Goal: Task Accomplishment & Management: Manage account settings

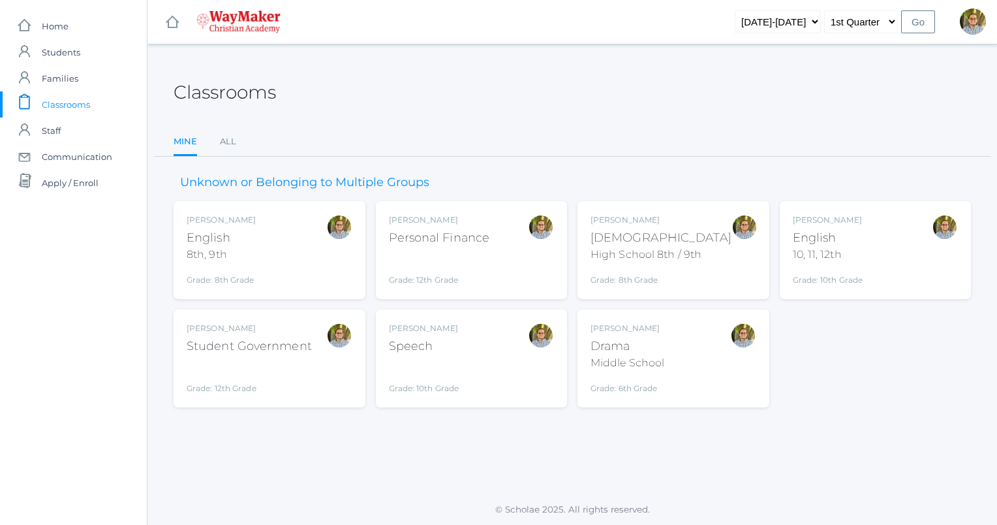
click at [318, 262] on div "[PERSON_NAME] [DEMOGRAPHIC_DATA] 8th, 9th Grade: 8th Grade 08ENGLISH" at bounding box center [270, 250] width 166 height 72
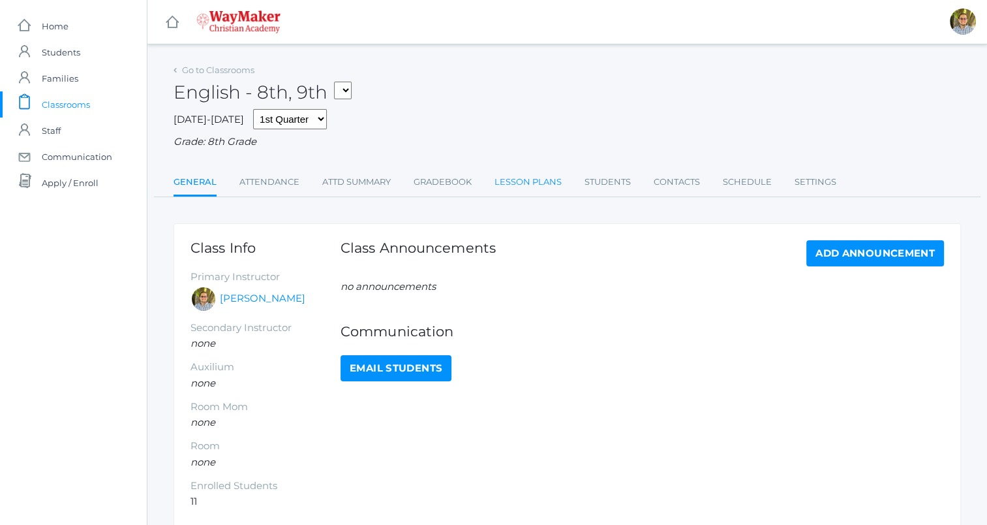
click at [530, 186] on link "Lesson Plans" at bounding box center [528, 182] width 67 height 26
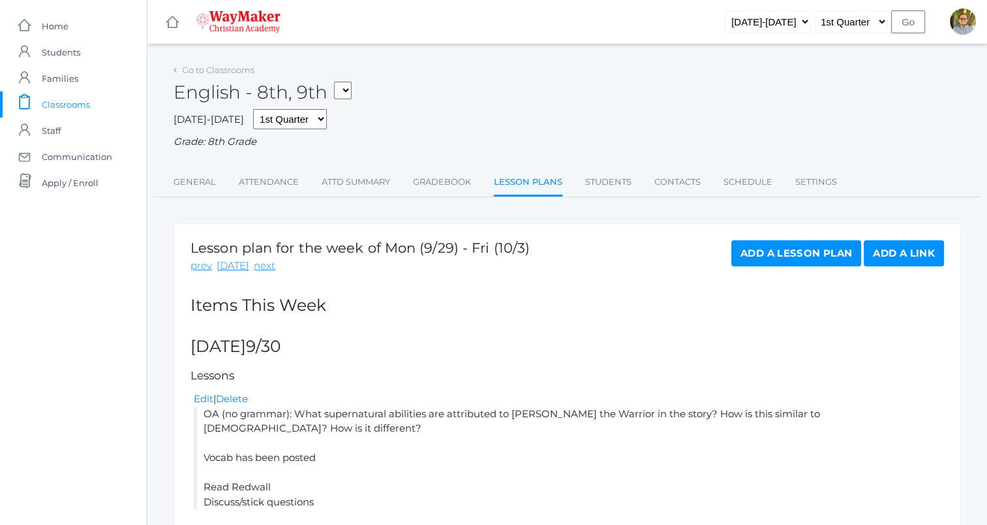
click at [765, 249] on link "Add a Lesson Plan" at bounding box center [796, 253] width 130 height 26
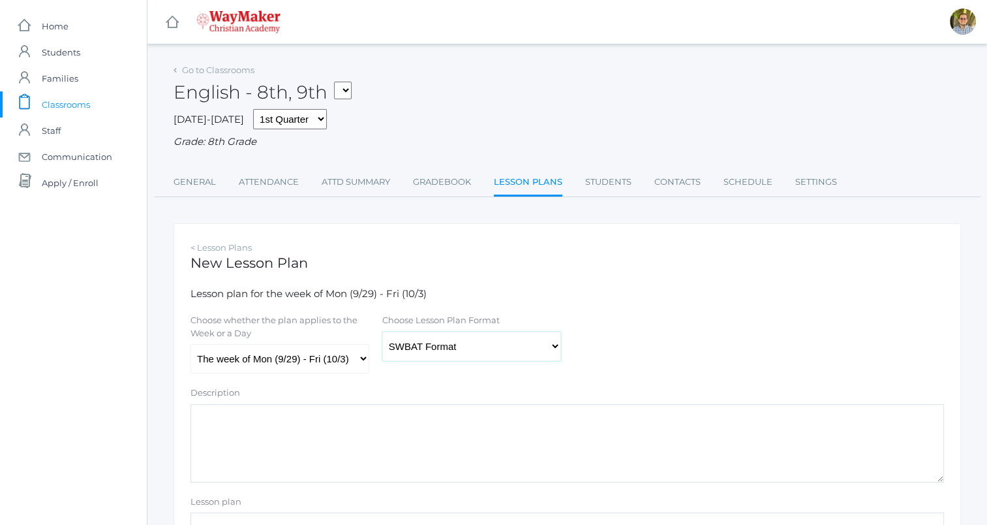
click at [451, 350] on select "Traditional Format SWBAT Format" at bounding box center [471, 345] width 179 height 29
select select "legacy"
click at [382, 331] on select "Traditional Format SWBAT Format" at bounding box center [471, 345] width 179 height 29
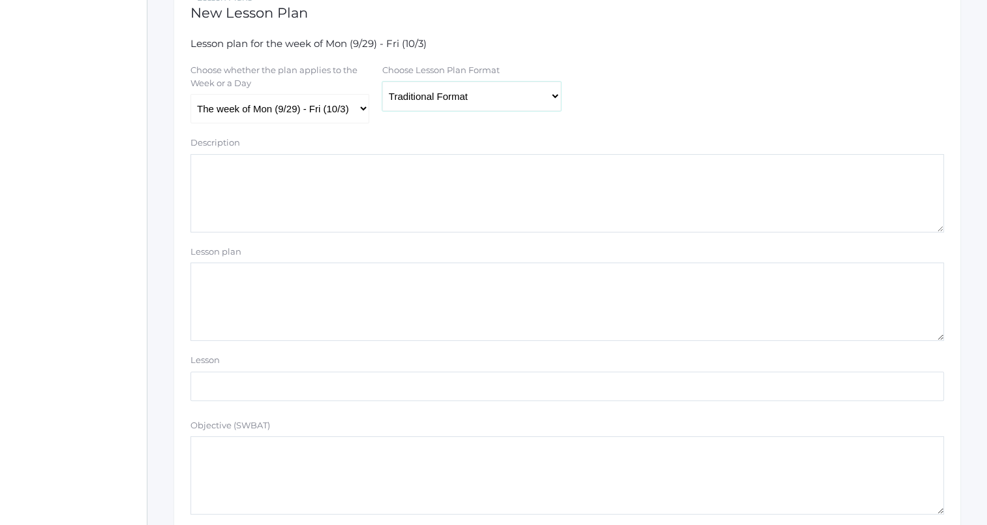
scroll to position [256, 0]
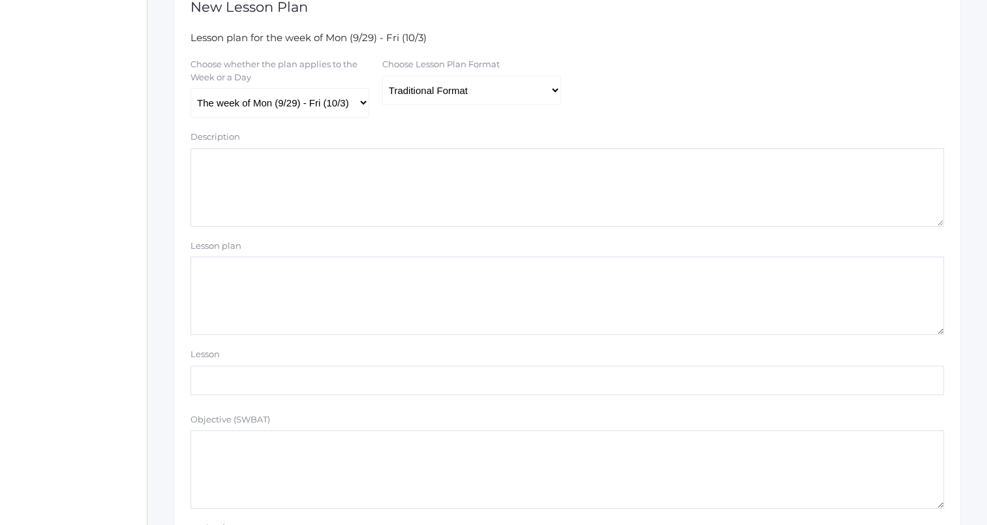
click at [338, 114] on select "The week of Mon (9/29) - Fri (10/3) Monday (9/29) Tuesday (9/30) Wednesday (10/…" at bounding box center [279, 102] width 179 height 29
select select "2025-10-03"
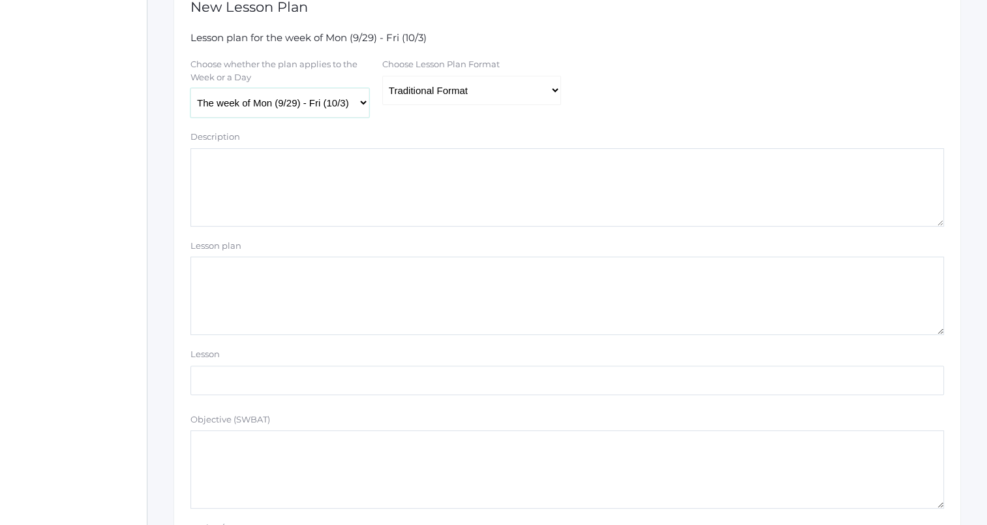
click at [190, 89] on select "The week of Mon (9/29) - Fri (10/3) Monday (9/29) Tuesday (9/30) Wednesday (10/…" at bounding box center [279, 102] width 179 height 29
click at [301, 295] on textarea "Lesson plan" at bounding box center [567, 295] width 754 height 78
type textarea "O"
type textarea "R"
type textarea "S"
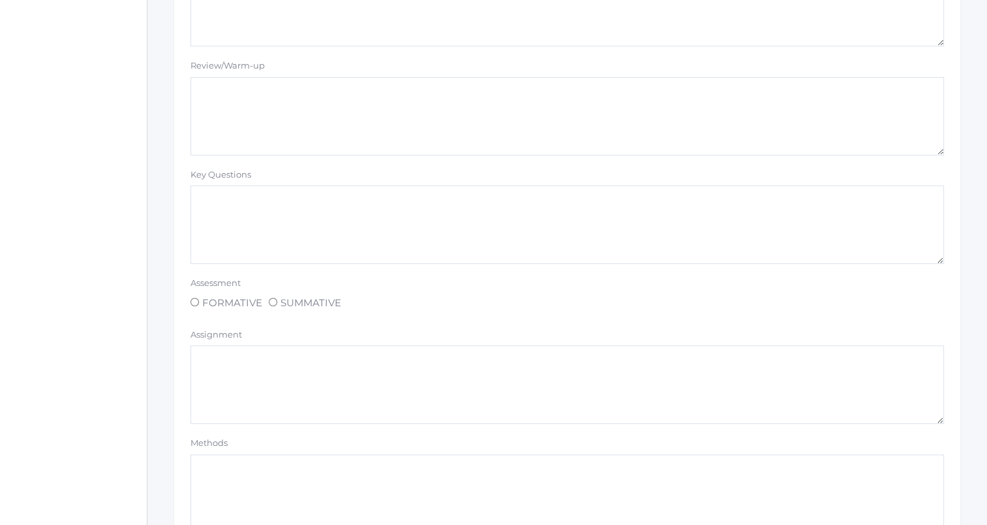
scroll to position [1103, 0]
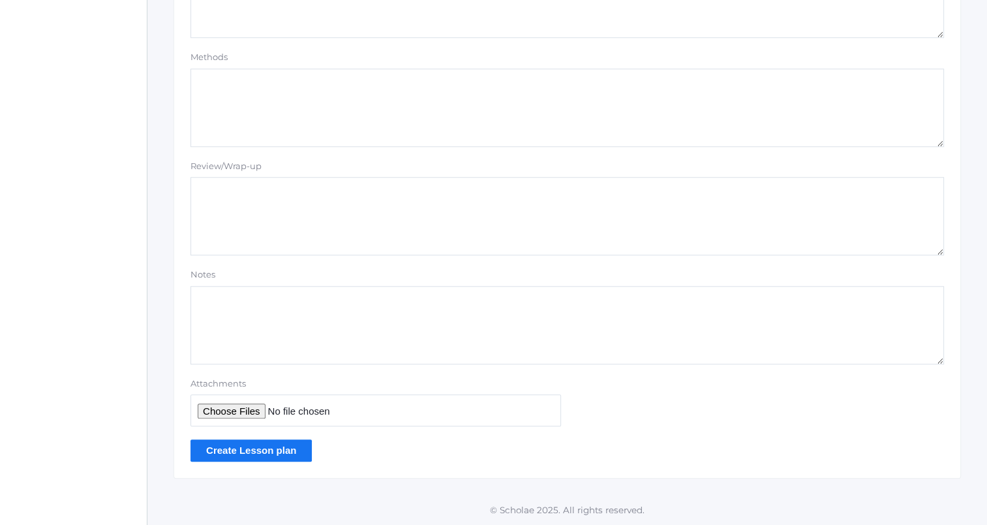
type textarea "OA ( Read Redwall"
click at [270, 457] on input "Create Lesson plan" at bounding box center [250, 450] width 121 height 22
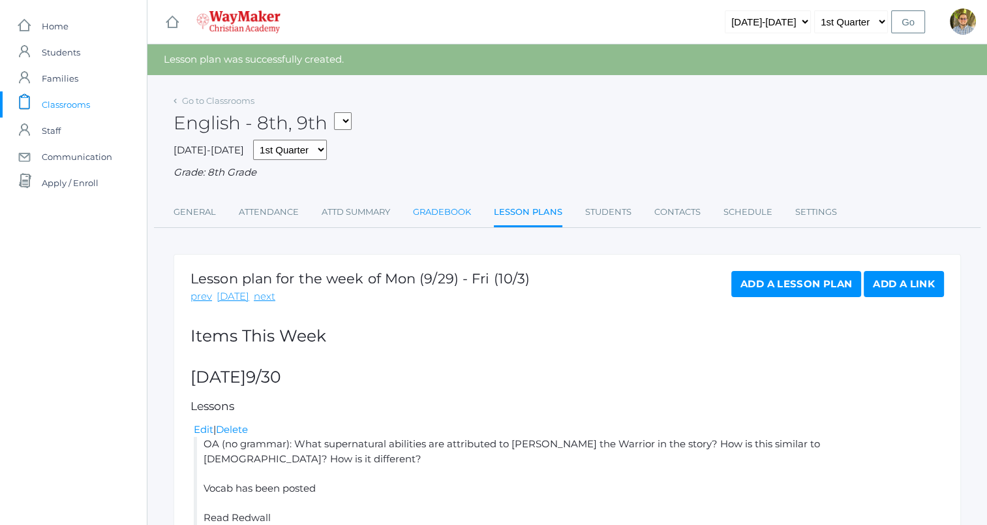
click at [433, 217] on link "Gradebook" at bounding box center [442, 212] width 58 height 26
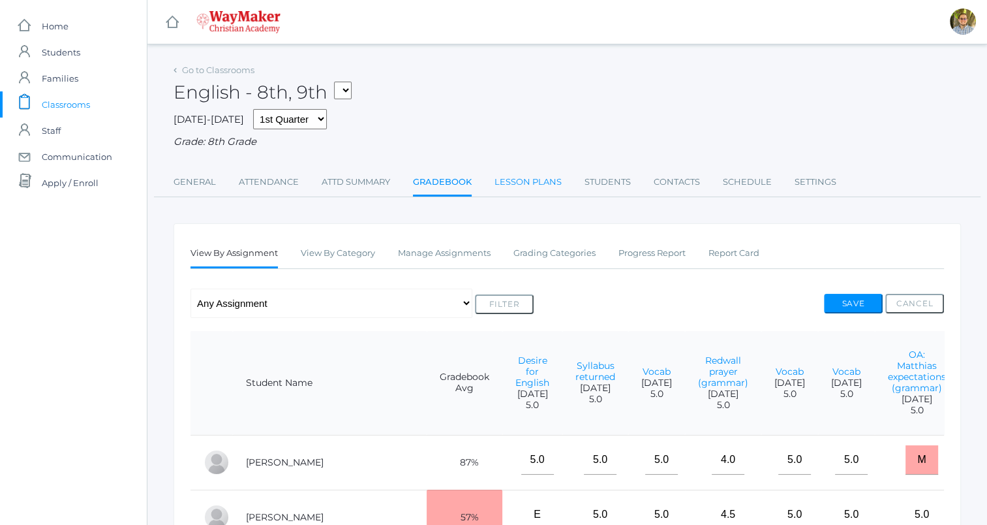
click at [530, 175] on link "Lesson Plans" at bounding box center [528, 182] width 67 height 26
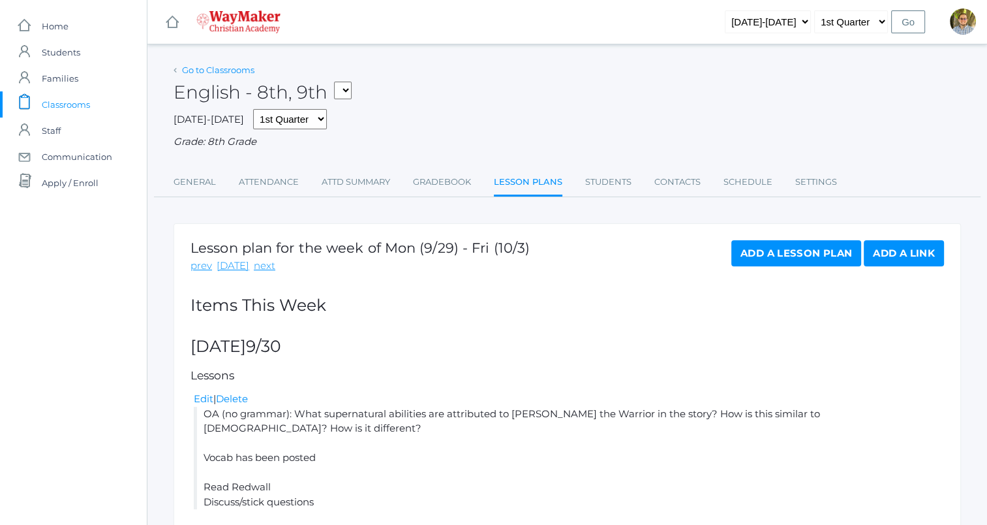
click at [248, 68] on link "Go to Classrooms" at bounding box center [218, 70] width 72 height 10
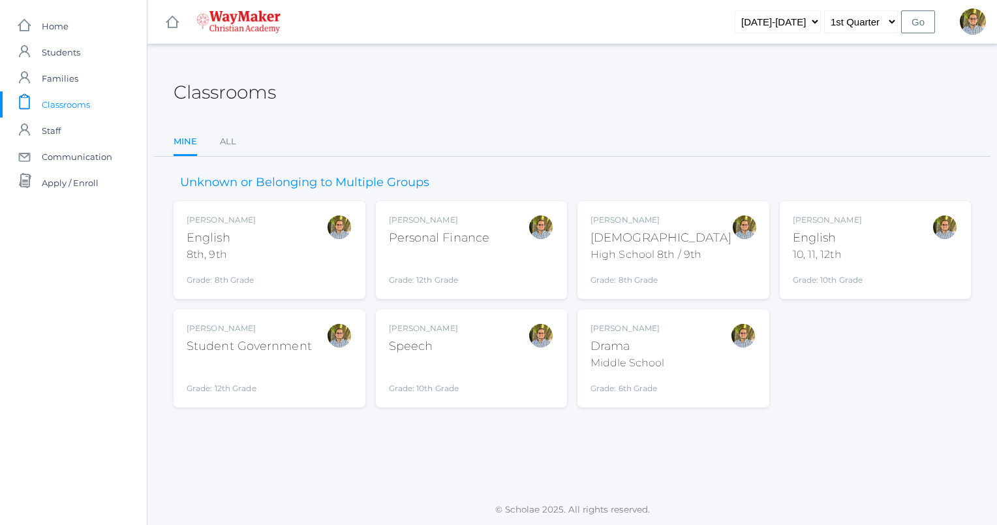
click at [878, 271] on div "Kylen Braileanu English 10, 11, 12th Grade: 10th Grade HSENGLISH" at bounding box center [876, 250] width 166 height 72
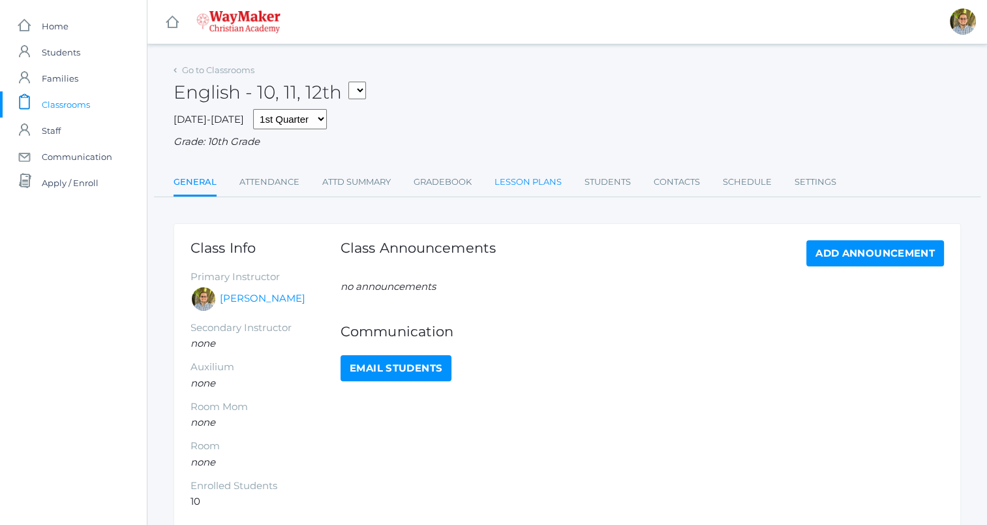
click at [507, 185] on link "Lesson Plans" at bounding box center [528, 182] width 67 height 26
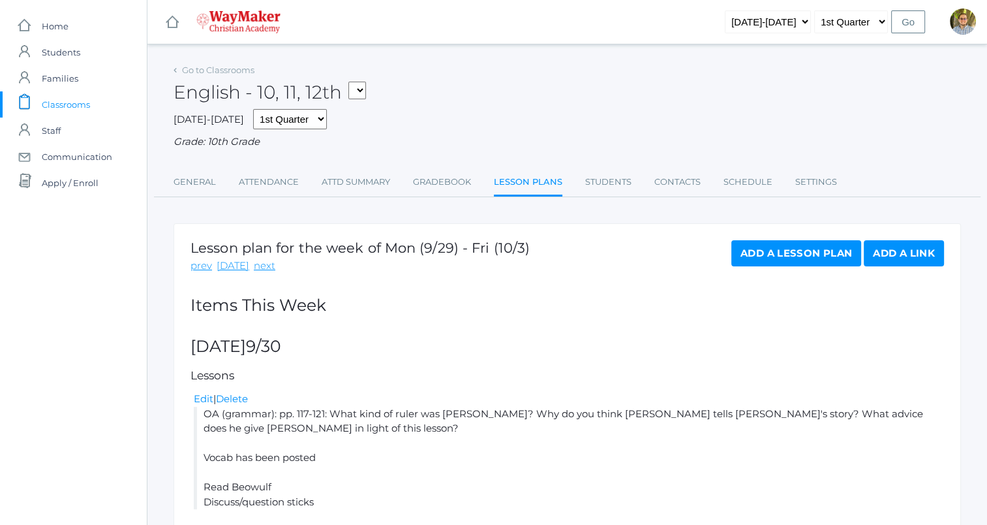
click at [440, 169] on div "Go to Classrooms English - 10, 11, 12th FINANCE - Personal Finance SG - Student…" at bounding box center [567, 129] width 787 height 136
click at [449, 185] on link "Gradebook" at bounding box center [442, 182] width 58 height 26
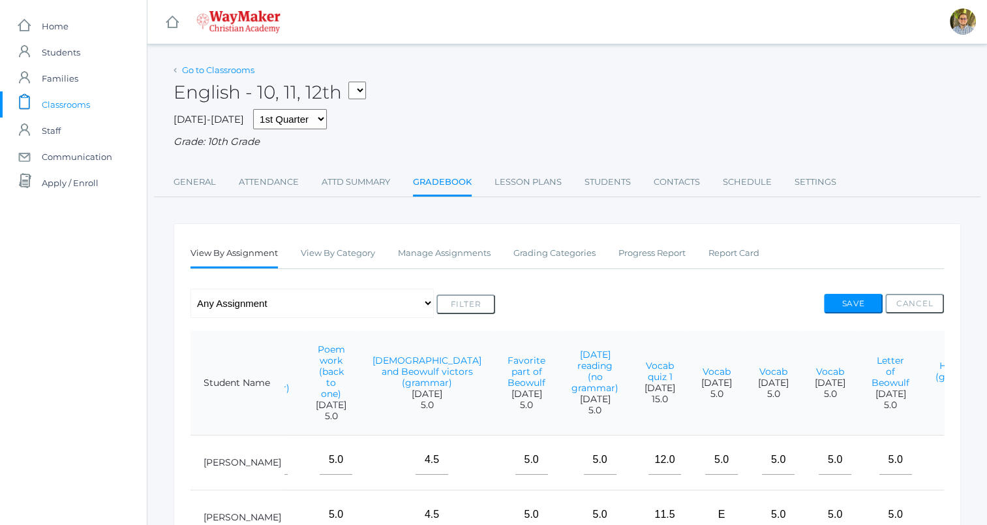
click at [222, 70] on link "Go to Classrooms" at bounding box center [218, 70] width 72 height 10
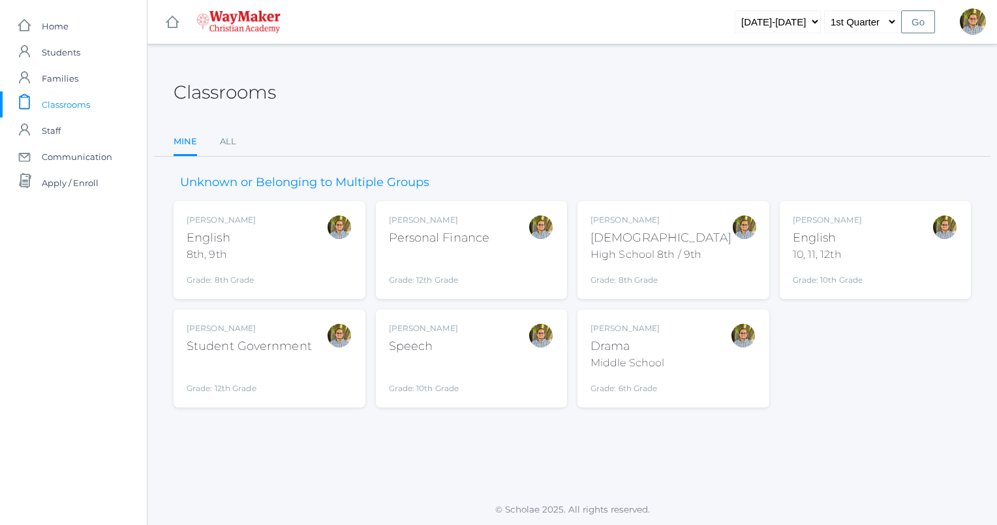
click at [308, 259] on div "Kylen Braileanu English 8th, 9th Grade: 8th Grade 08ENGLISH" at bounding box center [270, 250] width 166 height 72
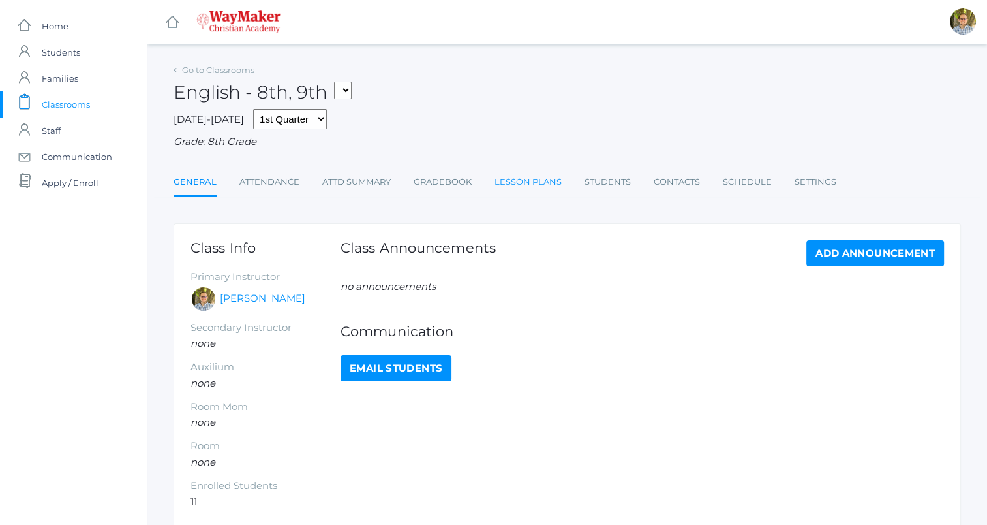
click at [526, 175] on link "Lesson Plans" at bounding box center [528, 182] width 67 height 26
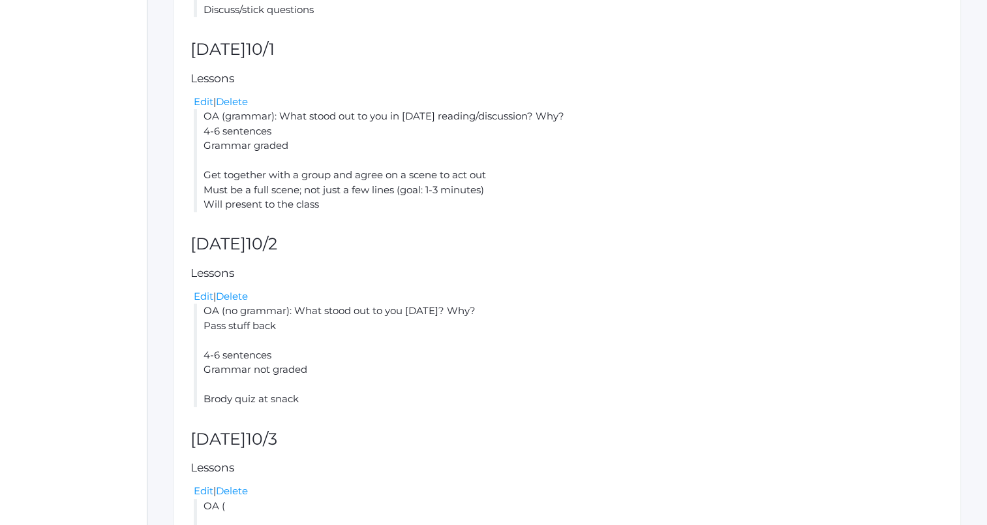
scroll to position [569, 0]
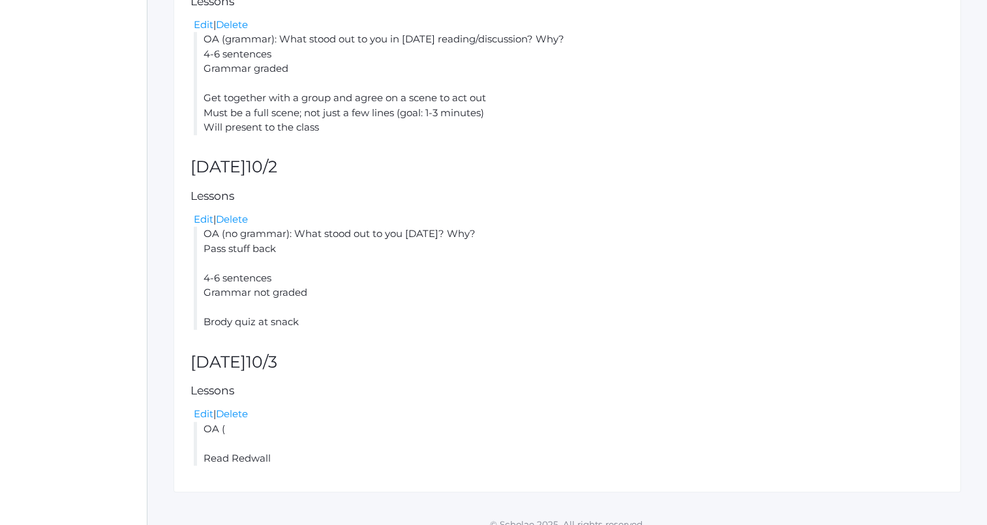
click at [204, 391] on div "Lesson plan for the week of Mon (9/29) - Fri (10/3) prev today next Add a Lesso…" at bounding box center [567, 73] width 787 height 838
click at [202, 407] on link "Edit" at bounding box center [204, 413] width 20 height 12
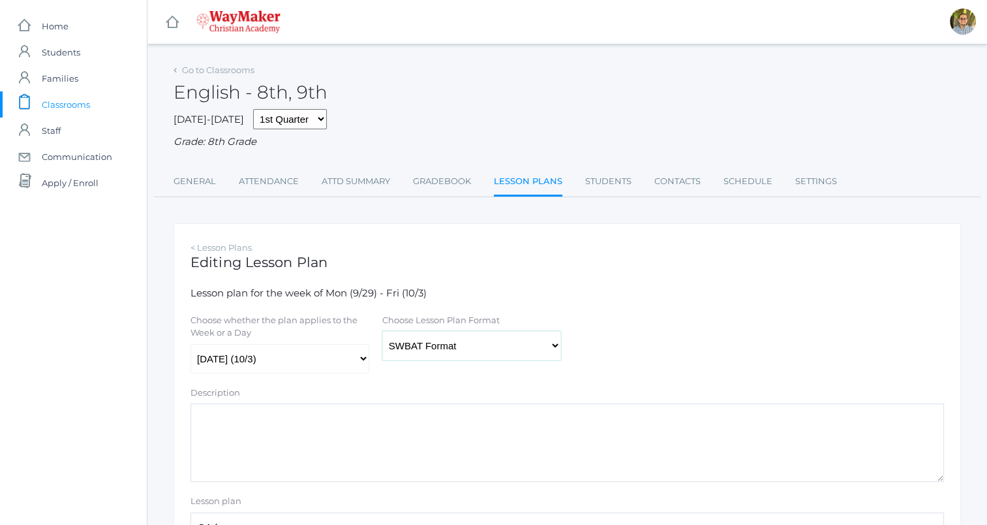
click at [461, 346] on select "Traditional Format SWBAT Format" at bounding box center [471, 345] width 179 height 29
select select "legacy"
click at [382, 331] on select "Traditional Format SWBAT Format" at bounding box center [471, 345] width 179 height 29
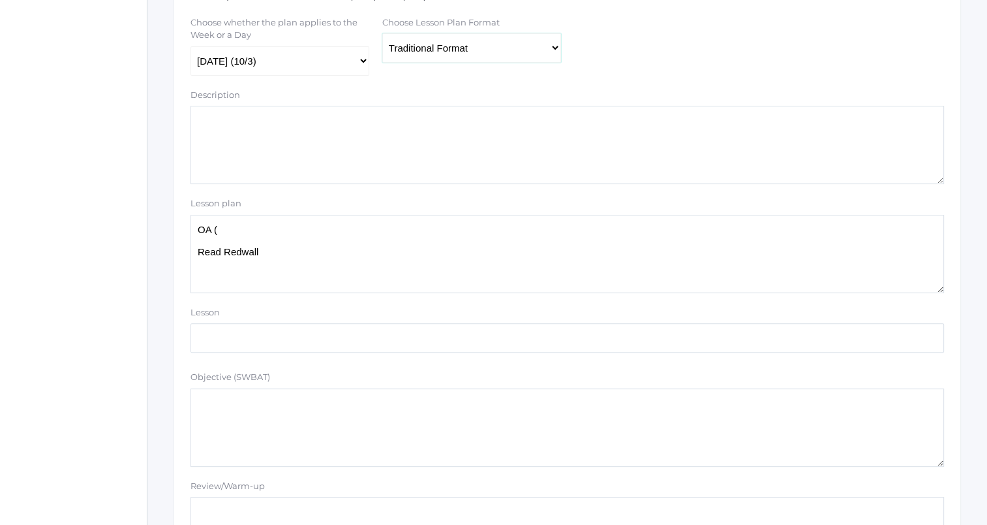
scroll to position [301, 0]
click at [631, 225] on textarea "OA ( Read Redwall" at bounding box center [567, 250] width 754 height 78
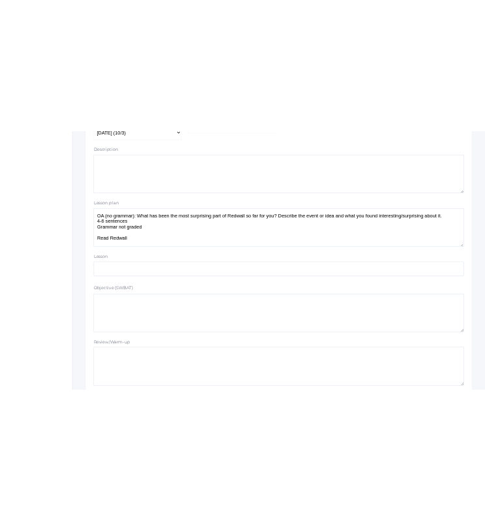
scroll to position [356, 0]
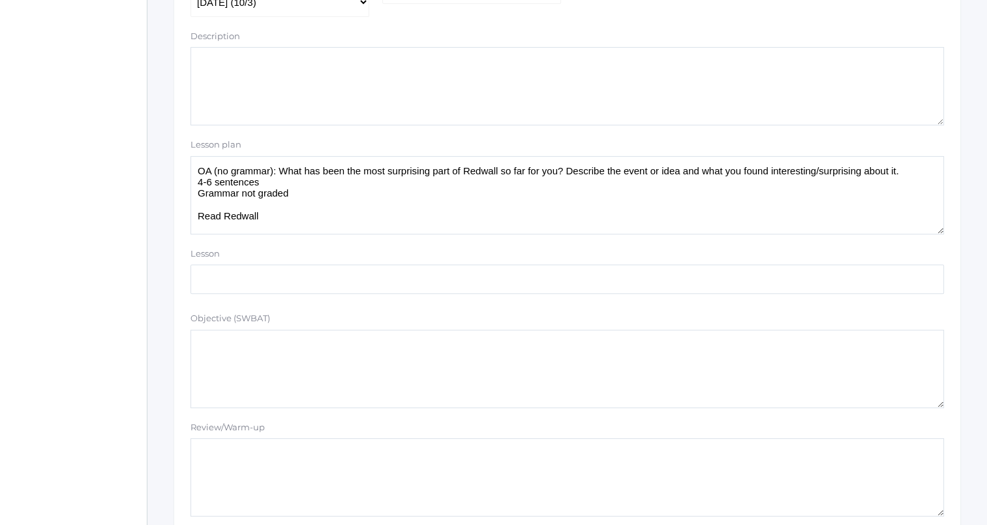
type textarea "OA (no grammar): What has been the most surprising part of Redwall so far for y…"
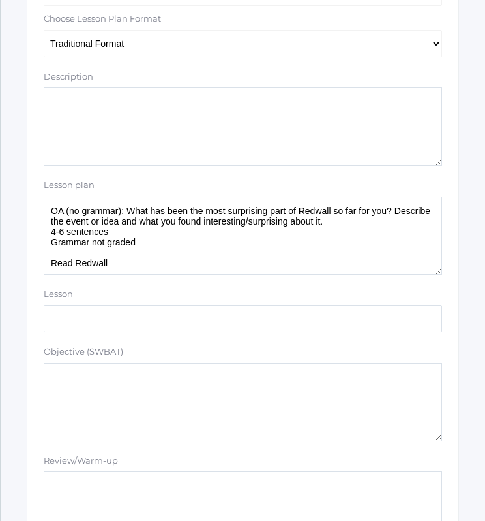
click at [217, 249] on textarea "OA ( Read Redwall" at bounding box center [243, 235] width 399 height 78
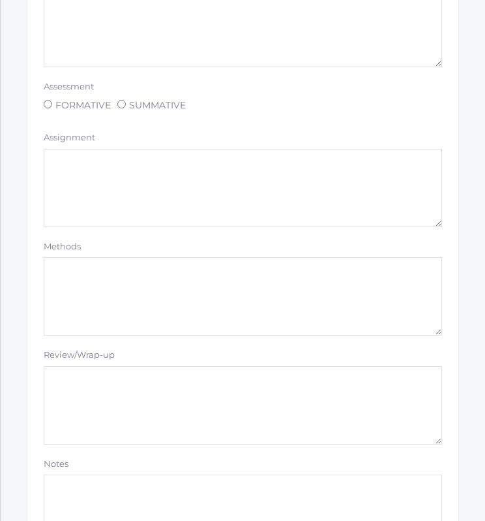
scroll to position [1154, 0]
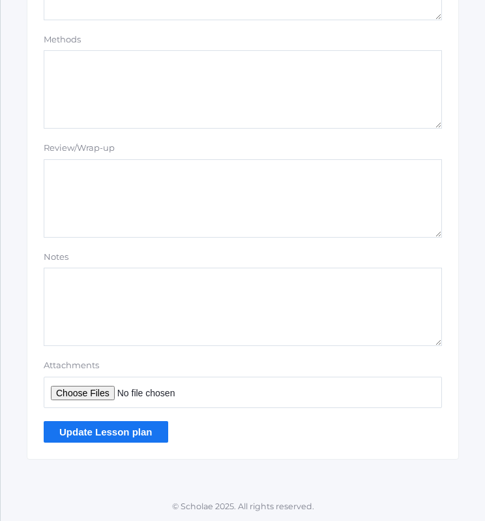
click at [137, 431] on input "Update Lesson plan" at bounding box center [106, 432] width 125 height 22
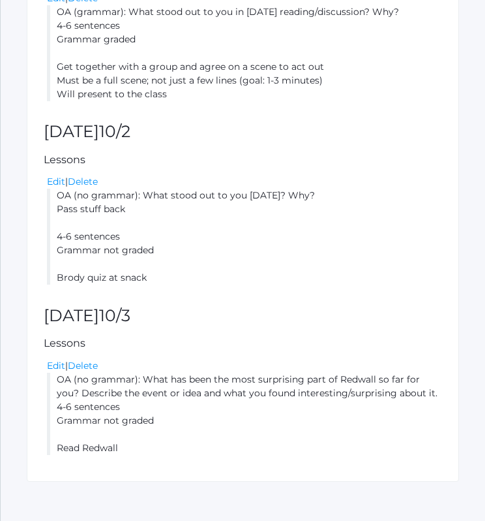
scroll to position [676, 0]
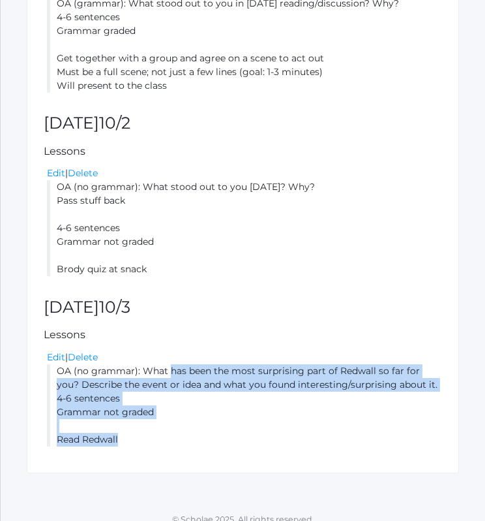
drag, startPoint x: 57, startPoint y: 354, endPoint x: 154, endPoint y: 424, distance: 119.7
click at [154, 424] on li "OA (no grammar): What has been the most surprising part of Redwall so far for y…" at bounding box center [244, 405] width 395 height 82
copy li "OA (no grammar): What has been the most surprising part of Redwall so far for y…"
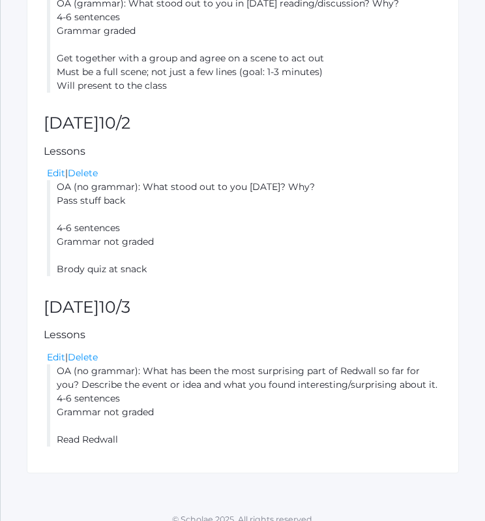
click at [318, 237] on li "OA (no grammar): What stood out to you yesterday? Why? Pass stuff back 4-6 sent…" at bounding box center [244, 228] width 395 height 96
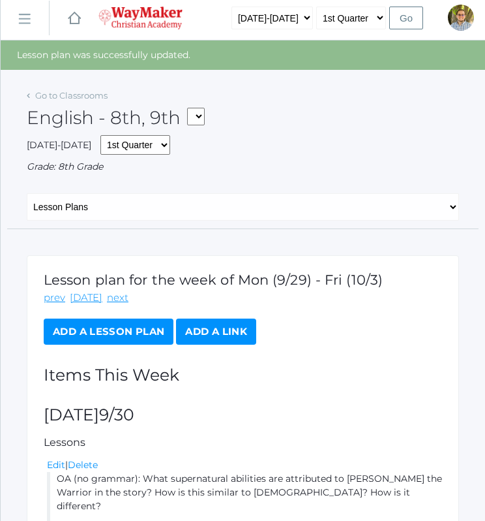
scroll to position [0, 0]
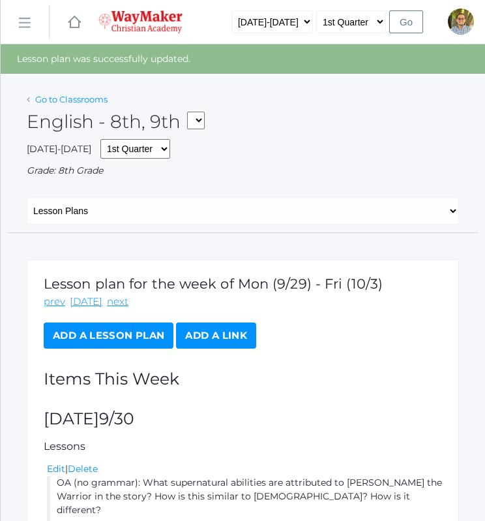
click at [92, 102] on link "Go to Classrooms" at bounding box center [71, 99] width 72 height 10
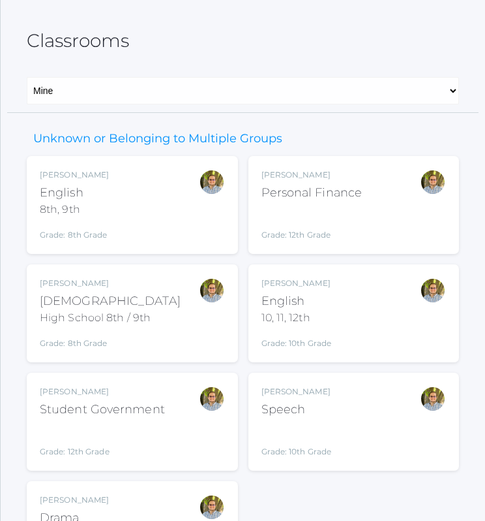
scroll to position [52, 0]
click at [359, 293] on div "Kylen Braileanu English 10, 11, 12th Grade: 10th Grade HSENGLISH" at bounding box center [354, 313] width 185 height 72
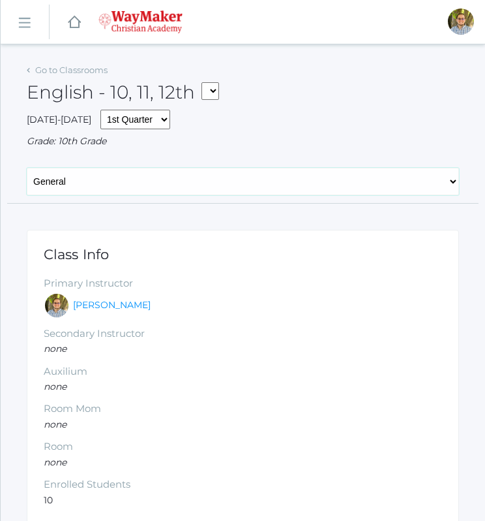
click at [252, 178] on select "General Attendance Attd Summary Gradebook Lesson Plans Students Contacts Schedu…" at bounding box center [243, 181] width 433 height 27
select select "/classrooms/2527/lesson_plans?term=1"
click at [27, 168] on select "General Attendance Attd Summary Gradebook Lesson Plans Students Contacts Schedu…" at bounding box center [243, 181] width 433 height 27
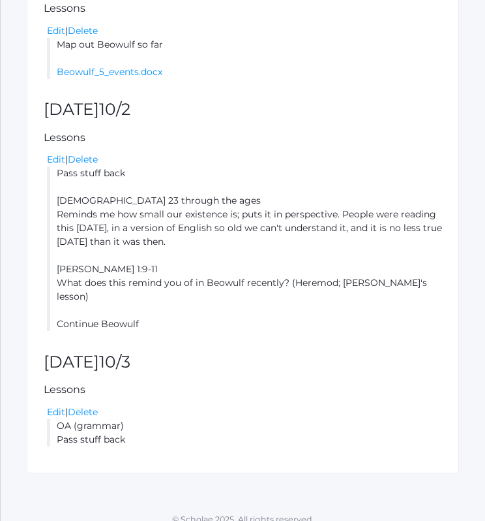
scroll to position [587, 0]
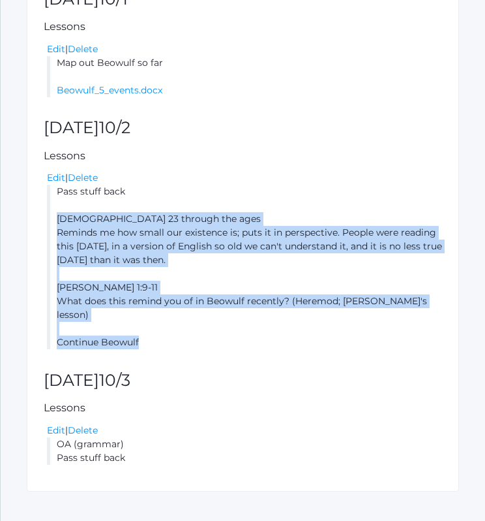
drag, startPoint x: 57, startPoint y: 217, endPoint x: 187, endPoint y: 327, distance: 169.8
click at [187, 327] on li "Pass stuff back [DEMOGRAPHIC_DATA] 23 through the ages Reminds me how small our…" at bounding box center [244, 267] width 395 height 164
copy li "[DEMOGRAPHIC_DATA] 23 through the ages Reminds me how small our existence is; p…"
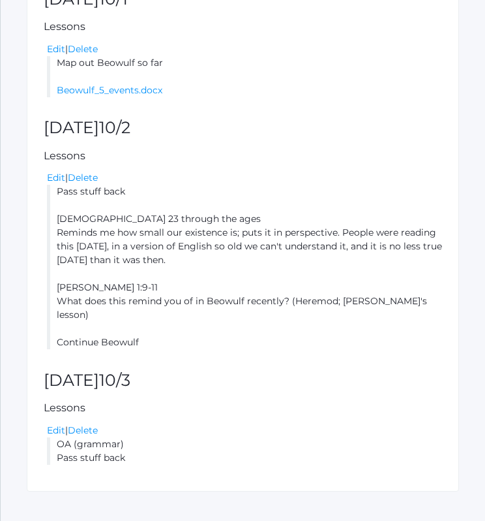
click at [245, 337] on div "Lesson plan for the week of Mon (9/29) - Fri (10/3) prev today next Add a Lesso…" at bounding box center [243, 66] width 433 height 849
click at [53, 424] on link "Edit" at bounding box center [56, 430] width 18 height 12
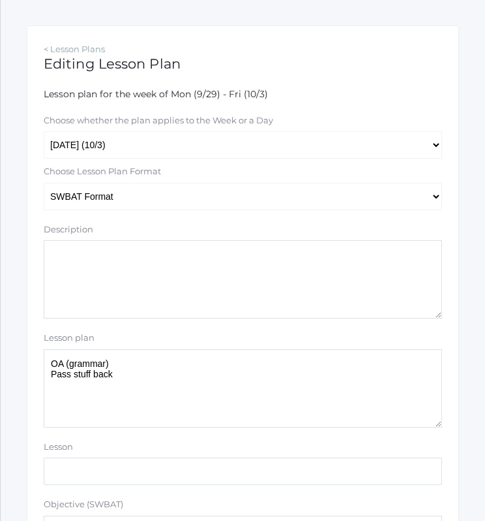
scroll to position [217, 0]
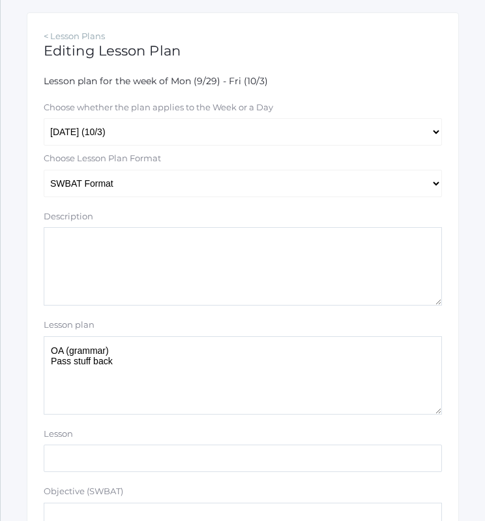
click at [67, 352] on textarea "OA (grammar) Pass stuff back" at bounding box center [243, 375] width 399 height 78
paste textarea "Psalm 23 through the ages Reminds me how small our existence is; puts it in per…"
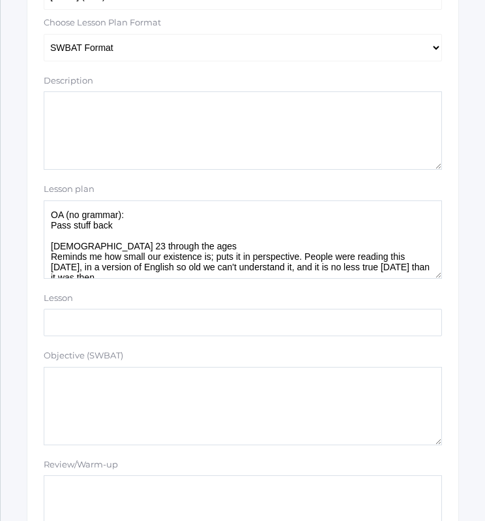
scroll to position [253, 0]
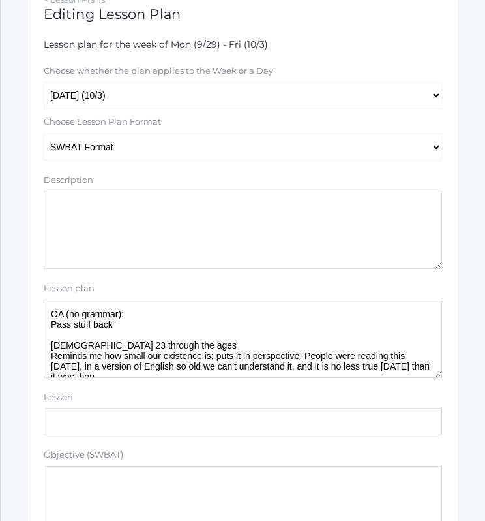
type textarea "OA (no grammar): Pass stuff back Psalm 23 through the ages Reminds me how small…"
click at [331, 140] on select "Traditional Format SWBAT Format" at bounding box center [243, 146] width 399 height 27
select select "legacy"
click at [44, 133] on select "Traditional Format SWBAT Format" at bounding box center [243, 146] width 399 height 27
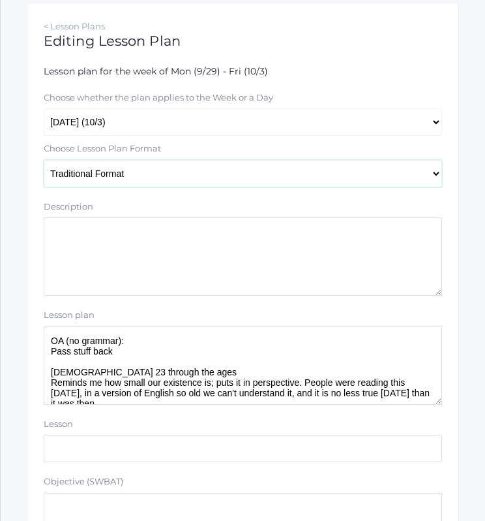
scroll to position [214, 0]
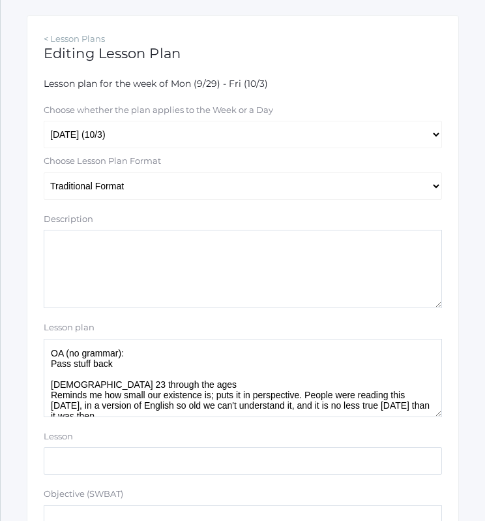
click at [196, 353] on textarea "OA (grammar) Pass stuff back" at bounding box center [243, 378] width 399 height 78
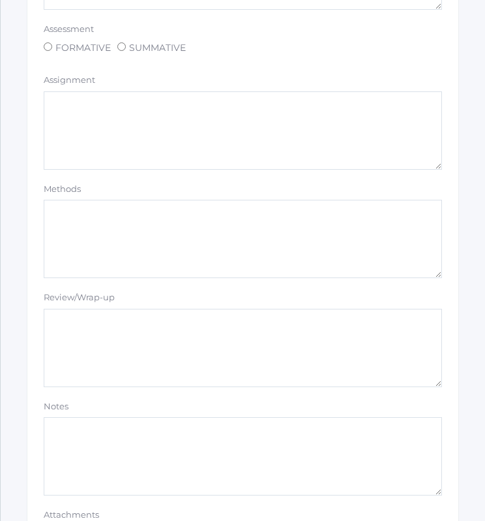
scroll to position [1154, 0]
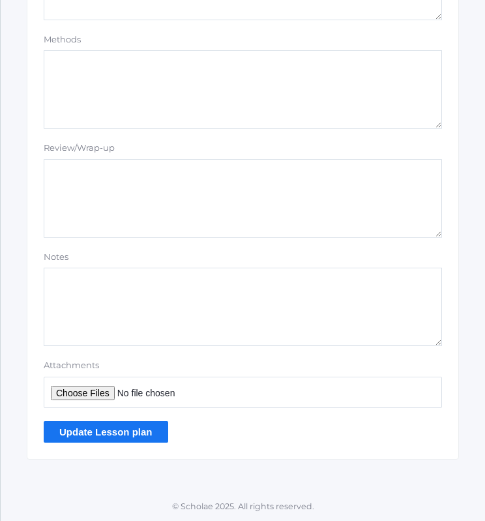
type textarea "Pass stuff back Psalm 23 through the ages Reminds me how small our existence is…"
click at [96, 427] on input "Update Lesson plan" at bounding box center [106, 432] width 125 height 22
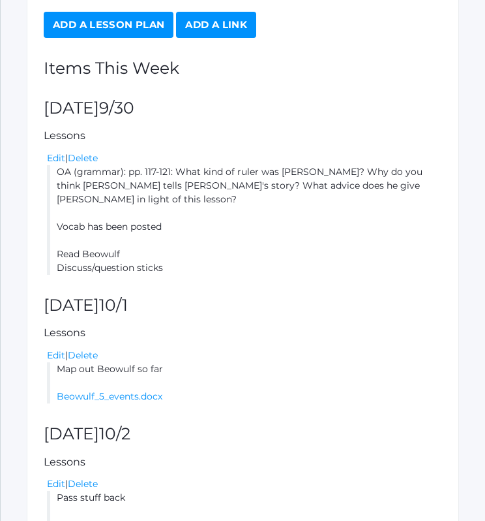
scroll to position [758, 0]
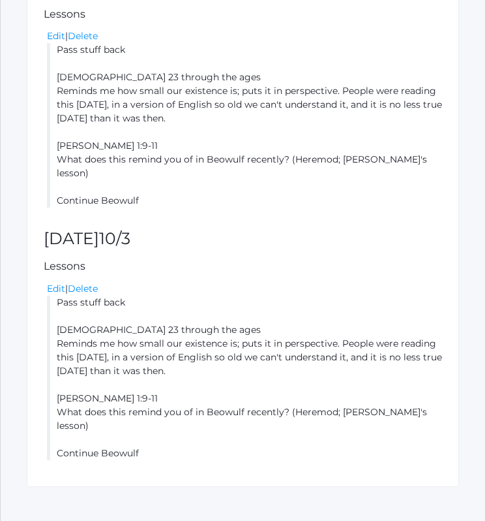
drag, startPoint x: 55, startPoint y: 287, endPoint x: 168, endPoint y: 455, distance: 202.5
copy li "Pass stuff back Psalm 23 through the ages Reminds me how small our existence is…"
click at [59, 282] on link "Edit" at bounding box center [56, 288] width 18 height 12
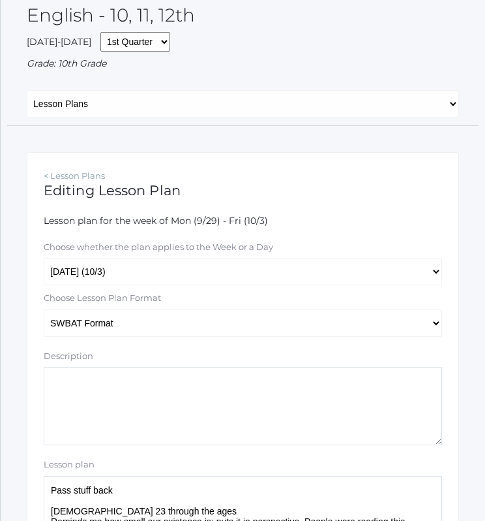
scroll to position [78, 0]
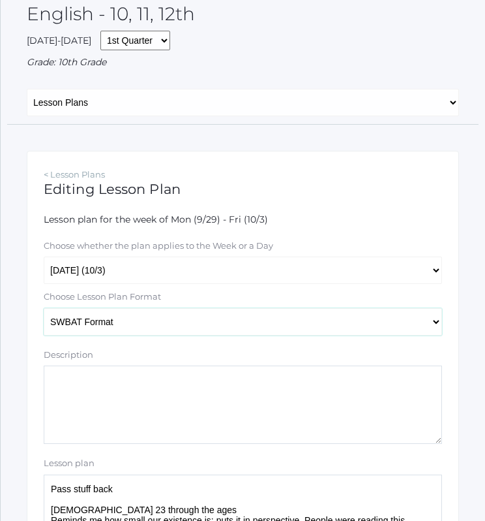
click at [226, 322] on select "Traditional Format SWBAT Format" at bounding box center [243, 321] width 399 height 27
select select "legacy"
click at [44, 309] on select "Traditional Format SWBAT Format" at bounding box center [243, 321] width 399 height 27
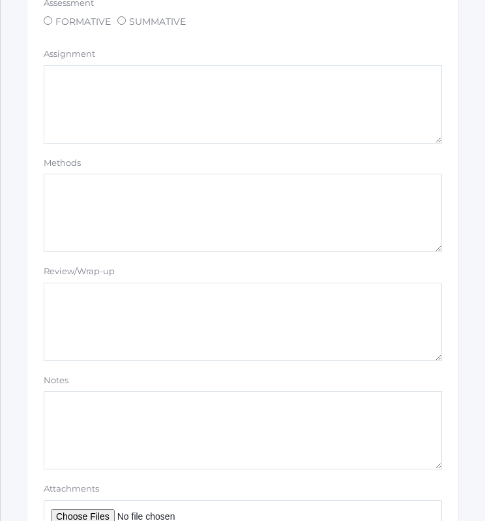
scroll to position [1154, 0]
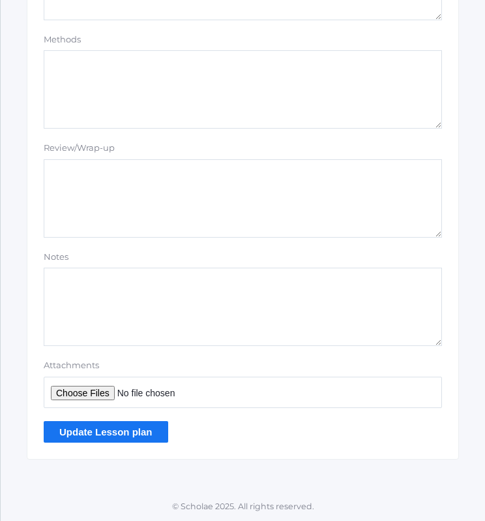
click at [86, 393] on input "Attachments" at bounding box center [243, 391] width 399 height 31
type input "C:\fakepath\Psalm 23 through the ages.png"
click at [149, 423] on input "Update Lesson plan" at bounding box center [106, 432] width 125 height 22
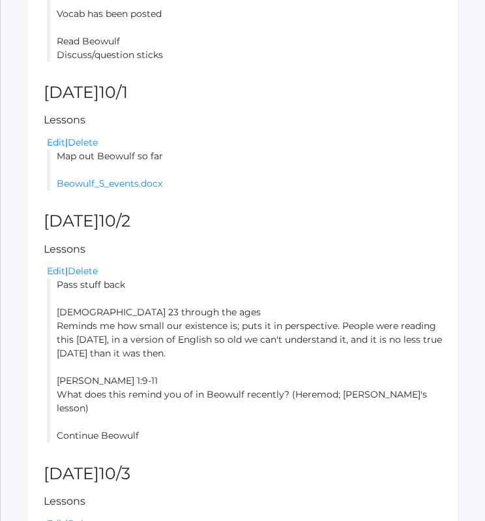
scroll to position [785, 0]
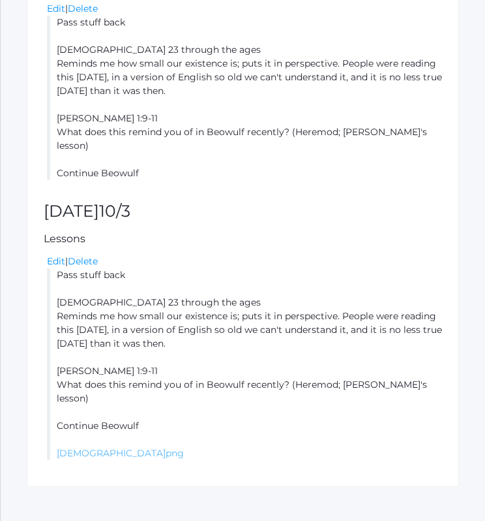
click at [154, 447] on link "[DEMOGRAPHIC_DATA]png" at bounding box center [120, 453] width 127 height 12
drag, startPoint x: 304, startPoint y: 266, endPoint x: 336, endPoint y: 376, distance: 114.8
click at [336, 376] on li "Pass stuff back [DEMOGRAPHIC_DATA] 23 through the ages Reminds me how small our…" at bounding box center [244, 364] width 395 height 192
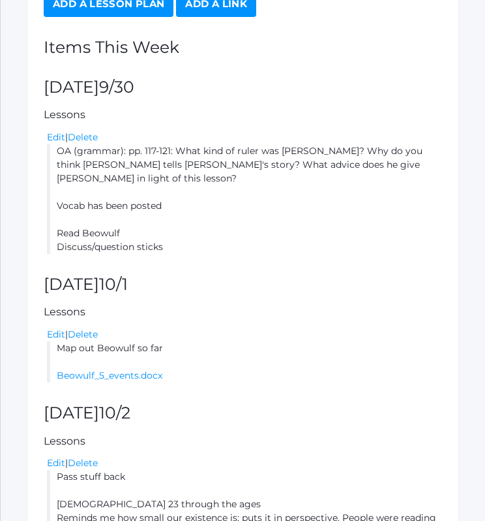
scroll to position [0, 0]
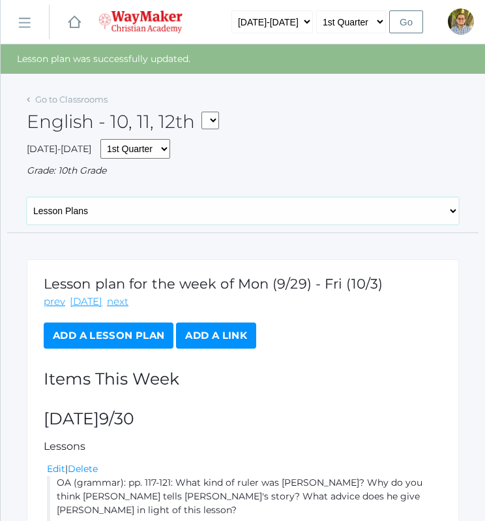
click at [230, 215] on select "General Attendance Attd Summary Gradebook Lesson Plans Students Contacts Schedu…" at bounding box center [243, 210] width 433 height 27
click at [107, 100] on link "Go to Classrooms" at bounding box center [71, 99] width 72 height 10
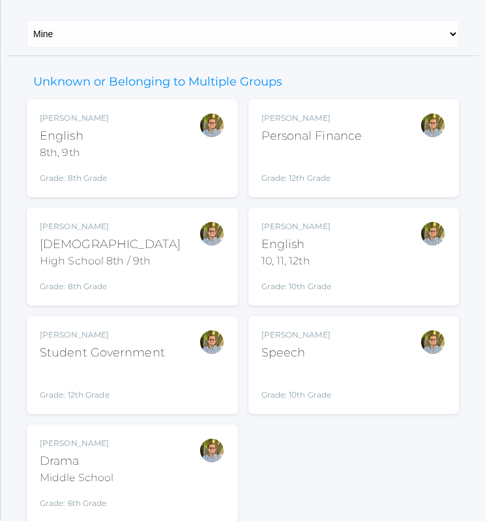
scroll to position [109, 0]
click at [367, 361] on div "Kylen Braileanu Speech Grade: 10th Grade SPEECH" at bounding box center [354, 364] width 185 height 72
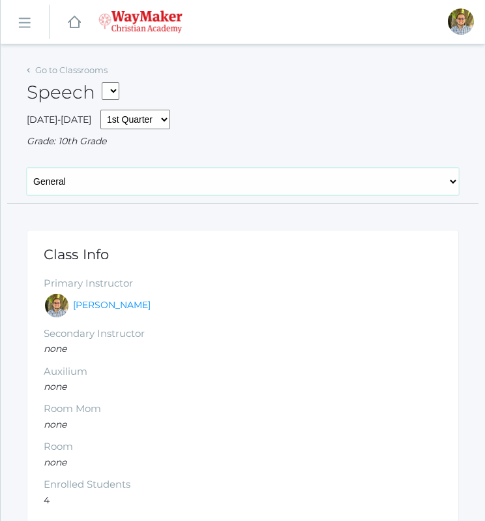
click at [162, 185] on select "General Attendance Attd Summary Gradebook Lesson Plans Students Contacts Schedu…" at bounding box center [243, 181] width 433 height 27
select select "/classrooms/2511/lesson_plans?term=1"
click at [27, 168] on select "General Attendance Attd Summary Gradebook Lesson Plans Students Contacts Schedu…" at bounding box center [243, 181] width 433 height 27
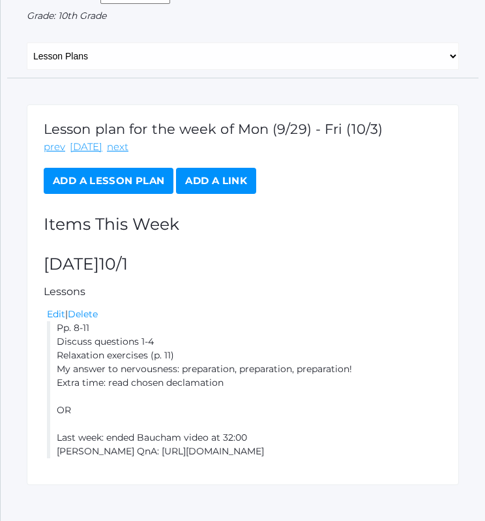
scroll to position [151, 0]
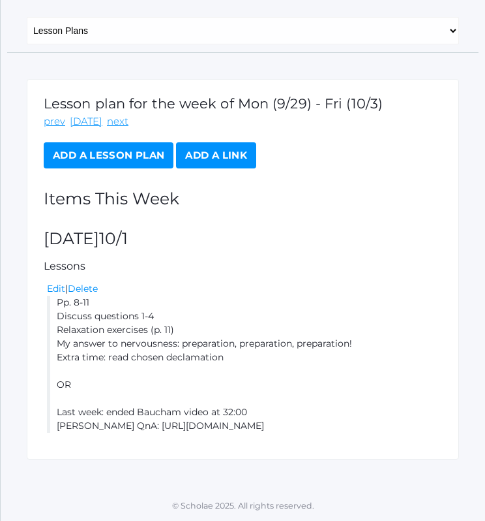
click at [106, 148] on link "Add a Lesson Plan" at bounding box center [109, 155] width 130 height 26
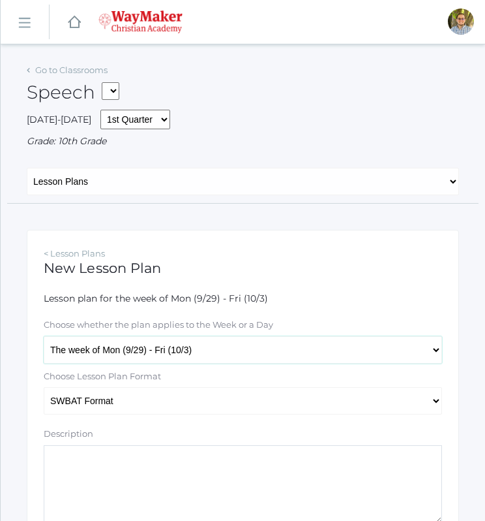
click at [194, 346] on select "The week of Mon (9/29) - Fri (10/3) [DATE] (9/29) [DATE] (9/30) [DATE] (10/1) […" at bounding box center [243, 349] width 399 height 27
select select "[DATE]"
click at [44, 336] on select "The week of Mon (9/29) - Fri (10/3) [DATE] (9/29) [DATE] (9/30) [DATE] (10/1) […" at bounding box center [243, 349] width 399 height 27
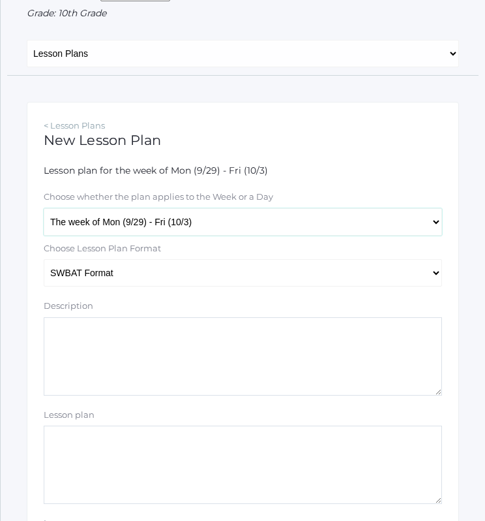
scroll to position [143, 0]
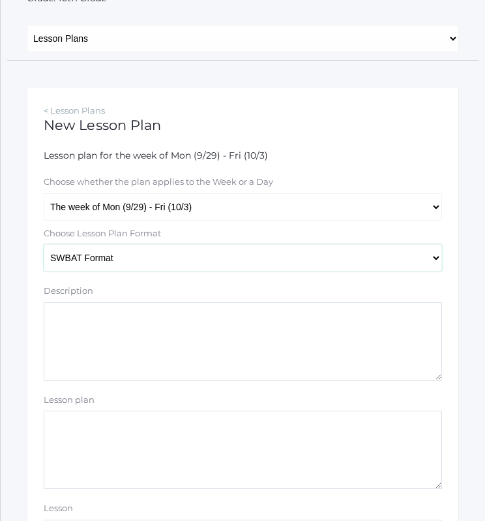
click at [230, 249] on select "Traditional Format SWBAT Format" at bounding box center [243, 257] width 399 height 27
select select "legacy"
click at [44, 244] on select "Traditional Format SWBAT Format" at bounding box center [243, 257] width 399 height 27
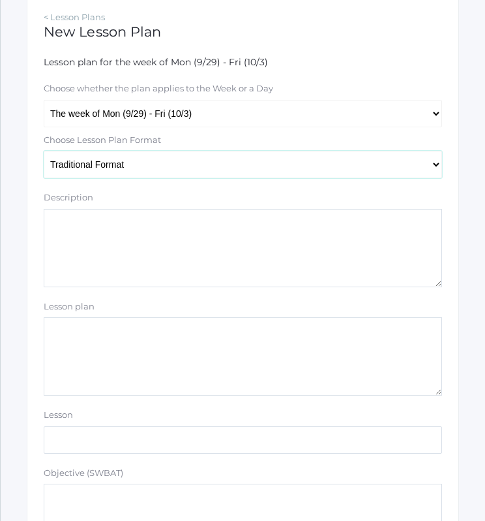
scroll to position [237, 0]
click at [258, 352] on textarea "Lesson plan" at bounding box center [243, 355] width 399 height 78
paste textarea "[URL][DOMAIN_NAME]"
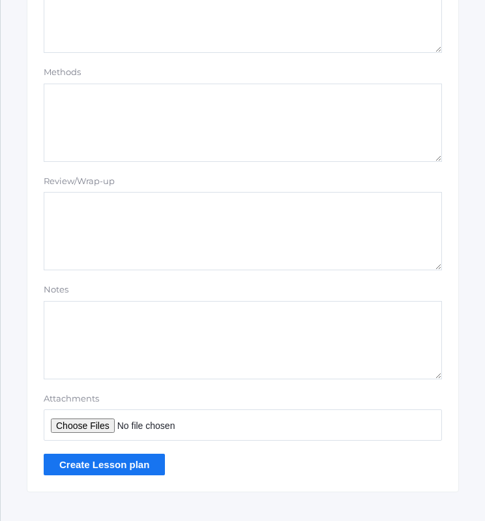
scroll to position [1154, 0]
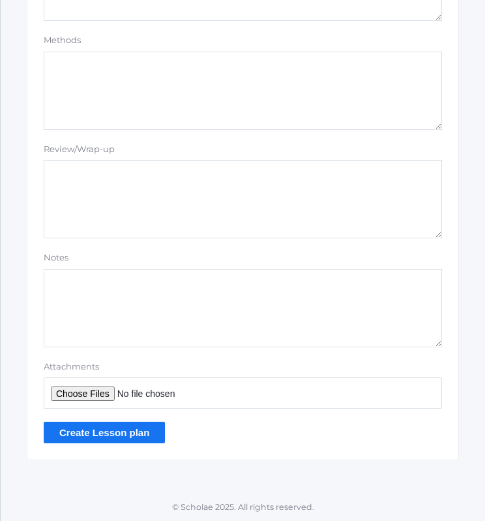
type textarea "Furtick "Jump to a new conclusion" https://www.youtube.com/watch?v=mQ5KckFzsLw …"
click at [98, 439] on input "Create Lesson plan" at bounding box center [104, 432] width 121 height 22
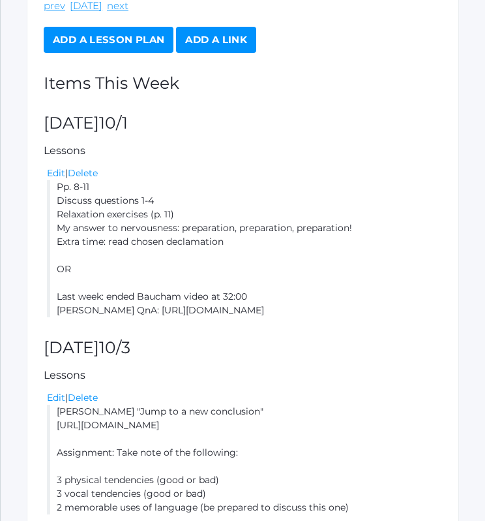
scroll to position [377, 0]
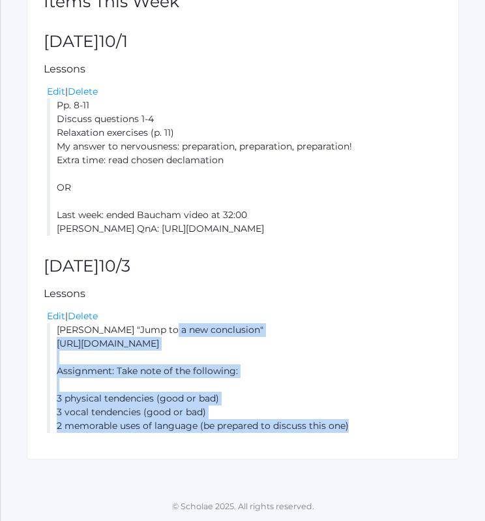
drag, startPoint x: 55, startPoint y: 329, endPoint x: 367, endPoint y: 430, distance: 327.6
click at [367, 430] on li "Furtick "Jump to a new conclusion" https://www.youtube.com/watch?v=mQ5KckFzsLw …" at bounding box center [244, 378] width 395 height 110
copy li "Furtick "Jump to a new conclusion" https://www.youtube.com/watch?v=mQ5KckFzsLw …"
click at [381, 266] on h2 "Friday 10/3" at bounding box center [243, 266] width 399 height 18
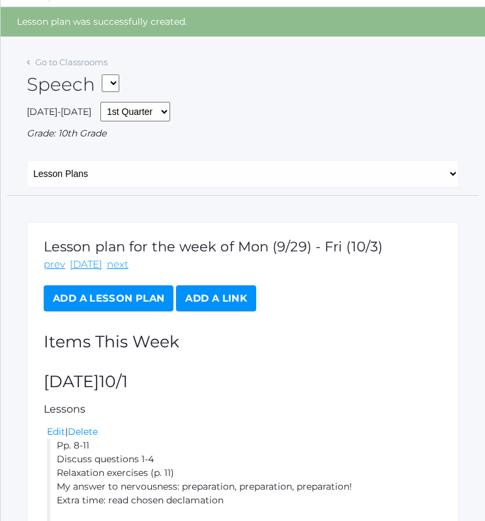
scroll to position [0, 0]
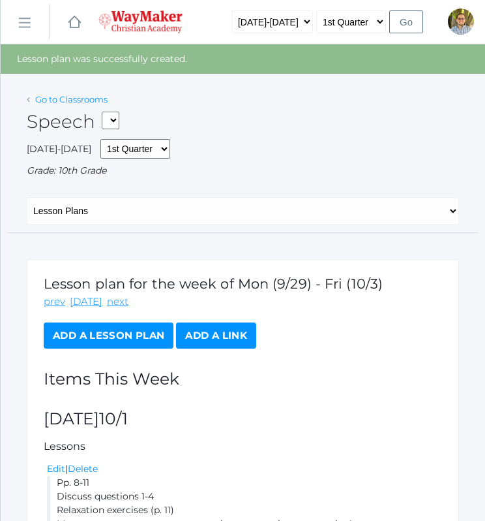
click at [70, 102] on link "Go to Classrooms" at bounding box center [71, 99] width 72 height 10
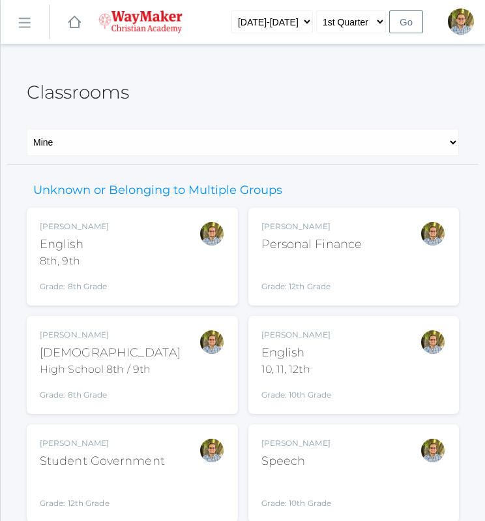
scroll to position [155, 0]
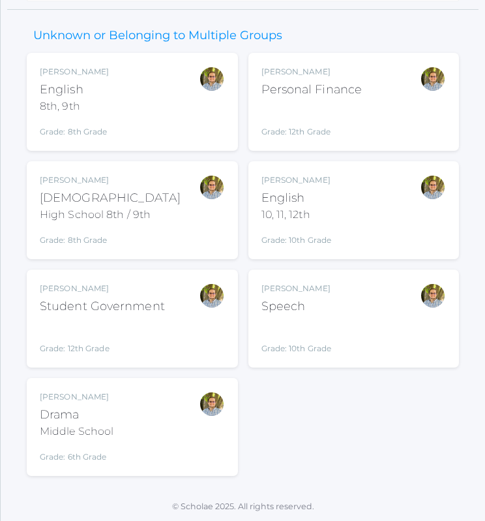
click at [149, 409] on div "Kylen Braileanu Drama Middle School Grade: 6th Grade THEATER" at bounding box center [132, 427] width 185 height 72
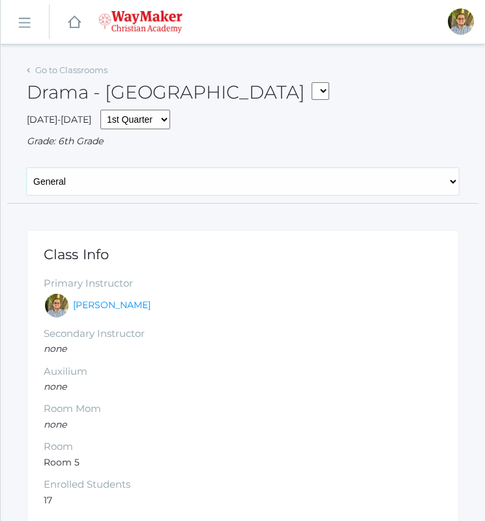
click at [209, 185] on select "General Attendance Attd Summary Gradebook Lesson Plans Students Contacts Schedu…" at bounding box center [243, 181] width 433 height 27
select select "/classrooms/2547/lesson_plans?term=1"
click at [27, 168] on select "General Attendance Attd Summary Gradebook Lesson Plans Students Contacts Schedu…" at bounding box center [243, 181] width 433 height 27
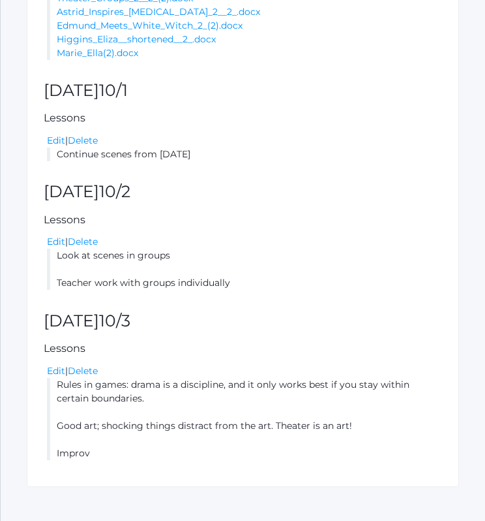
scroll to position [633, 0]
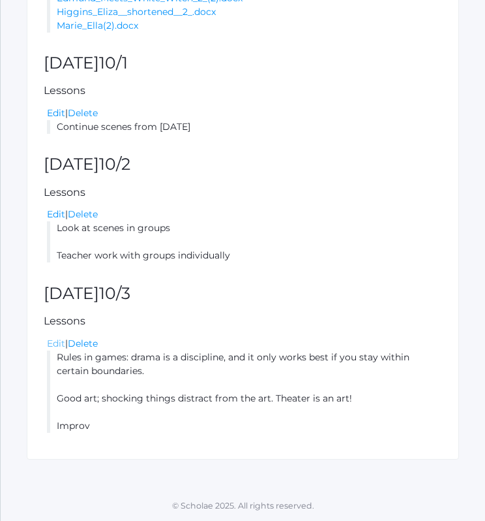
click at [53, 341] on link "Edit" at bounding box center [56, 343] width 18 height 12
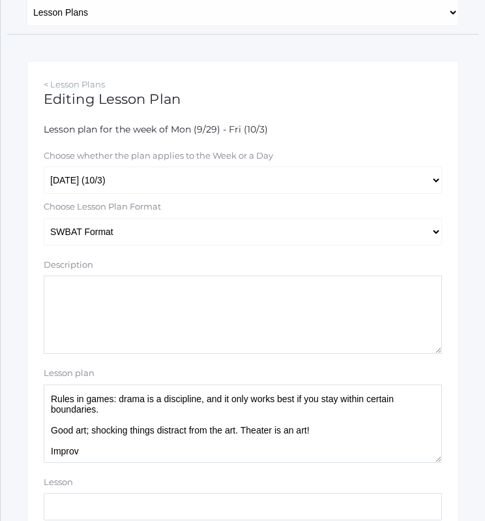
scroll to position [179, 0]
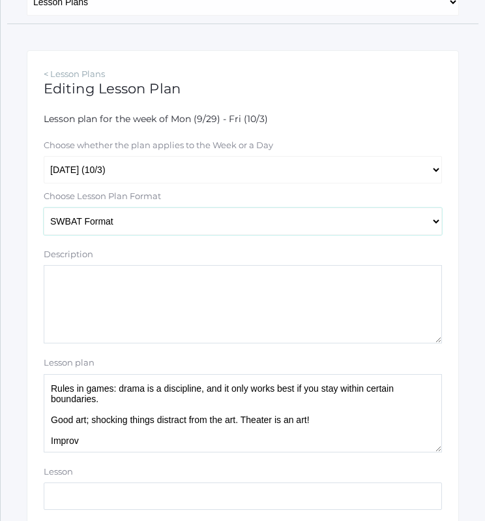
click at [282, 224] on select "Traditional Format SWBAT Format" at bounding box center [243, 220] width 399 height 27
select select "legacy"
click at [44, 207] on select "Traditional Format SWBAT Format" at bounding box center [243, 220] width 399 height 27
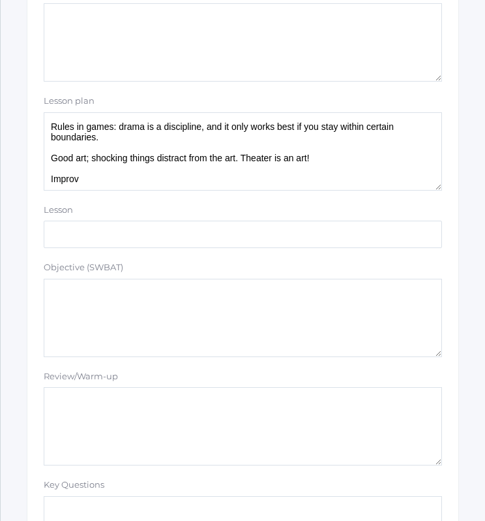
scroll to position [522, 0]
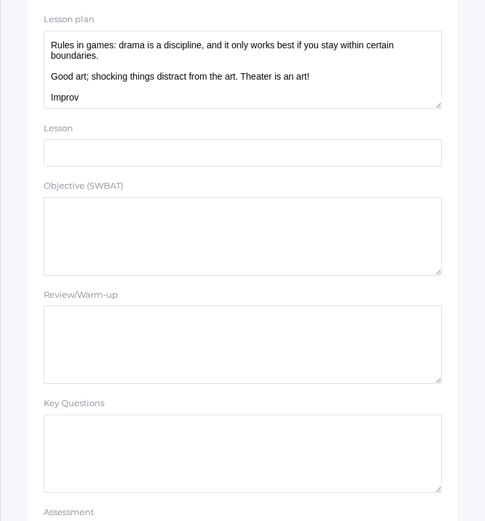
click at [240, 108] on textarea "Rules in games: drama is a discipline, and it only works best if you stay withi…" at bounding box center [243, 70] width 399 height 78
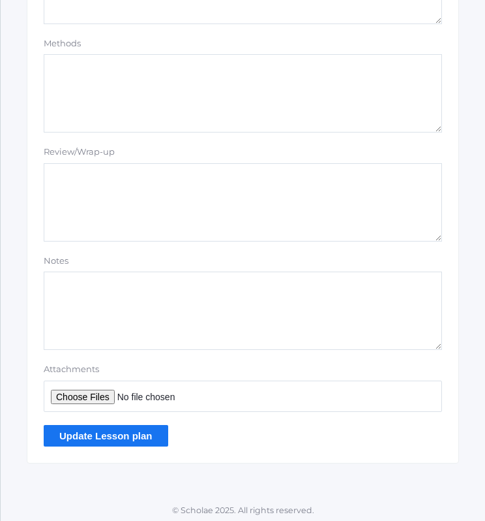
scroll to position [1154, 0]
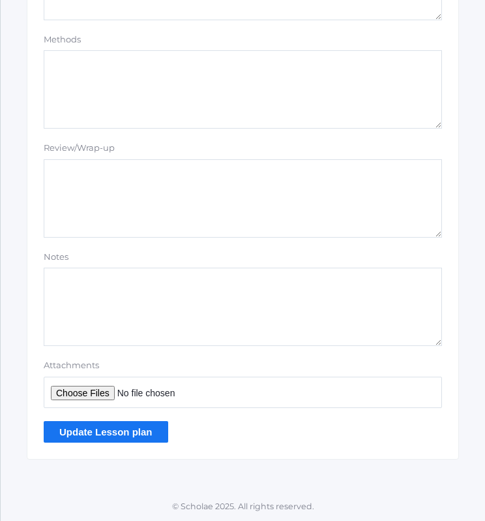
type textarea "Rules in games: drama is a discipline, and it only works best if you stay withi…"
click at [120, 425] on input "Update Lesson plan" at bounding box center [106, 432] width 125 height 22
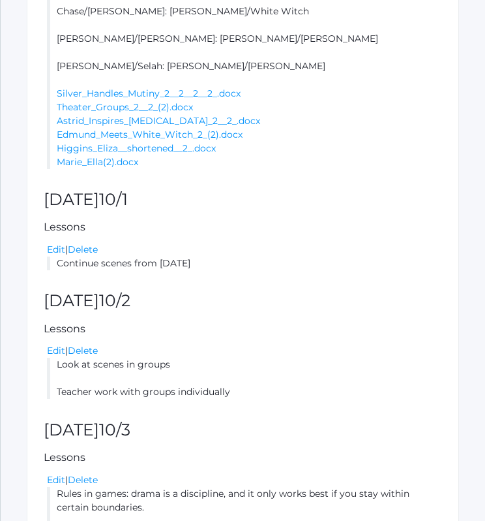
scroll to position [703, 0]
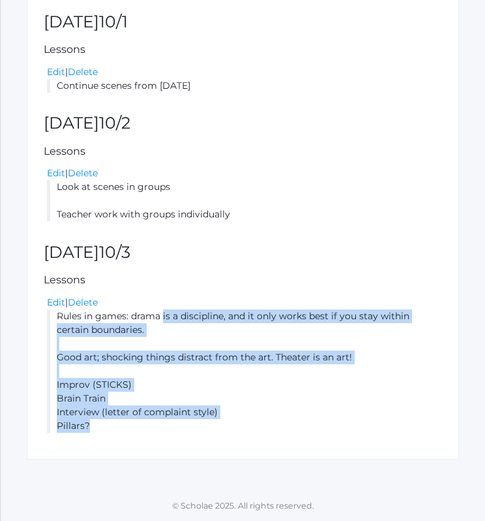
drag, startPoint x: 57, startPoint y: 316, endPoint x: 159, endPoint y: 453, distance: 170.7
click at [159, 453] on div "Lesson plan for the week of Mon (9/29) - Fri (10/3) prev [DATE] next Add a Less…" at bounding box center [243, 8] width 433 height 904
copy li "Rules in games: drama is a discipline, and it only works best if you stay withi…"
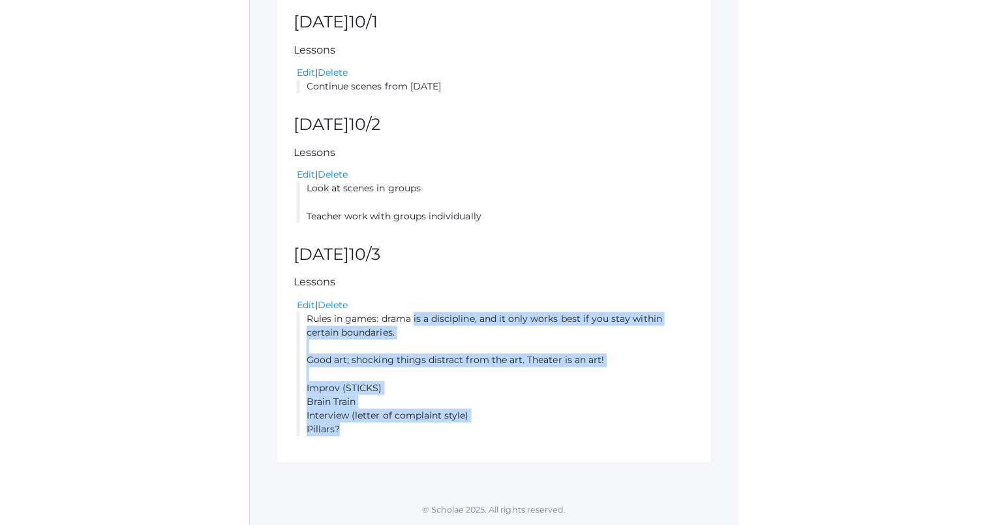
scroll to position [673, 0]
